Goal: Information Seeking & Learning: Learn about a topic

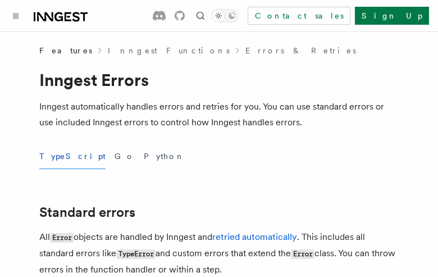
click at [58, 156] on button "TypeScript" at bounding box center [72, 156] width 66 height 25
click at [114, 156] on button "Go" at bounding box center [124, 156] width 20 height 25
